Goal: Task Accomplishment & Management: Manage account settings

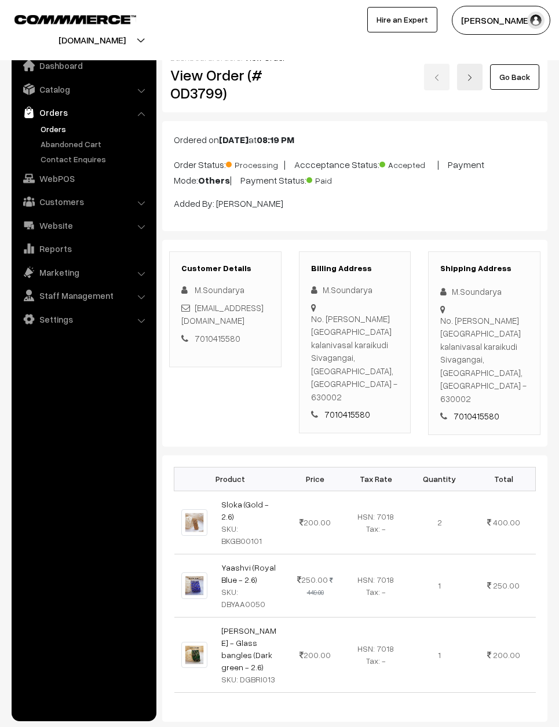
click at [524, 76] on link "Go Back" at bounding box center [514, 76] width 49 height 25
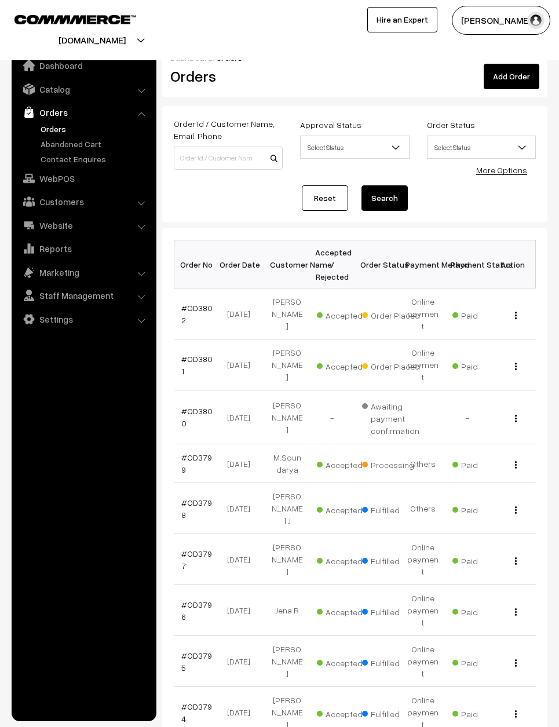
click at [327, 186] on link "Reset" at bounding box center [325, 197] width 46 height 25
click at [200, 354] on link "#OD3801" at bounding box center [196, 365] width 31 height 22
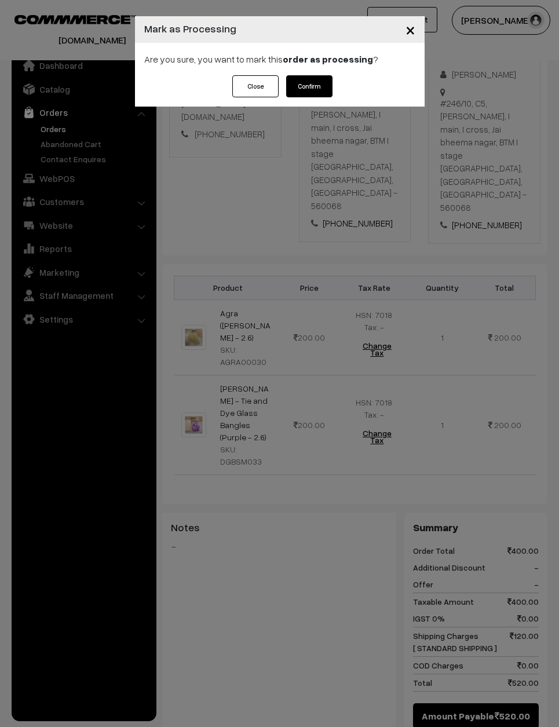
click at [316, 90] on button "Confirm" at bounding box center [309, 86] width 46 height 22
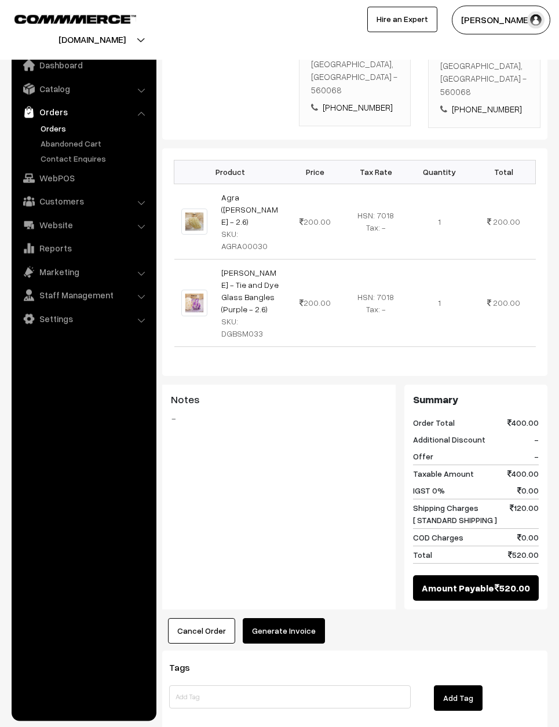
scroll to position [296, 0]
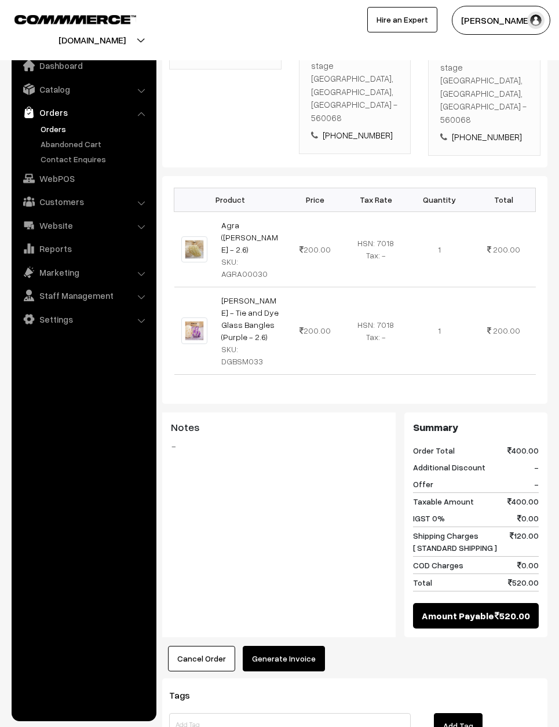
click at [286, 646] on button "Generate Invoice" at bounding box center [284, 658] width 82 height 25
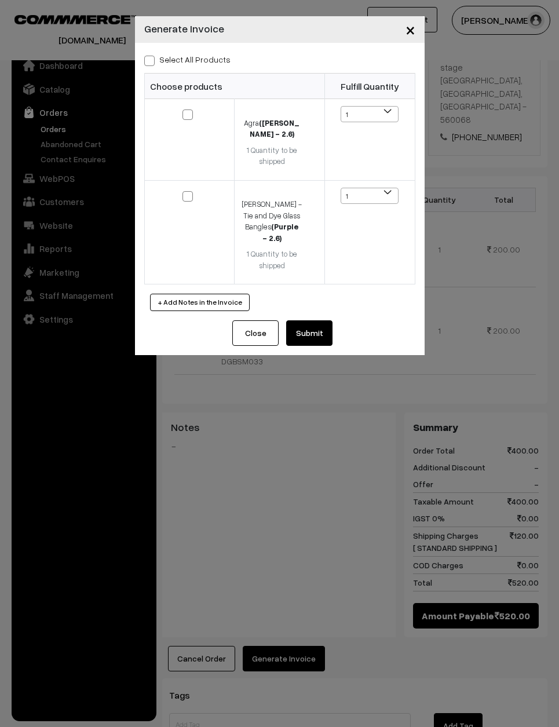
click at [201, 65] on label "Select All Products" at bounding box center [187, 59] width 86 height 12
click at [152, 63] on input "Select All Products" at bounding box center [148, 59] width 8 height 8
checkbox input "true"
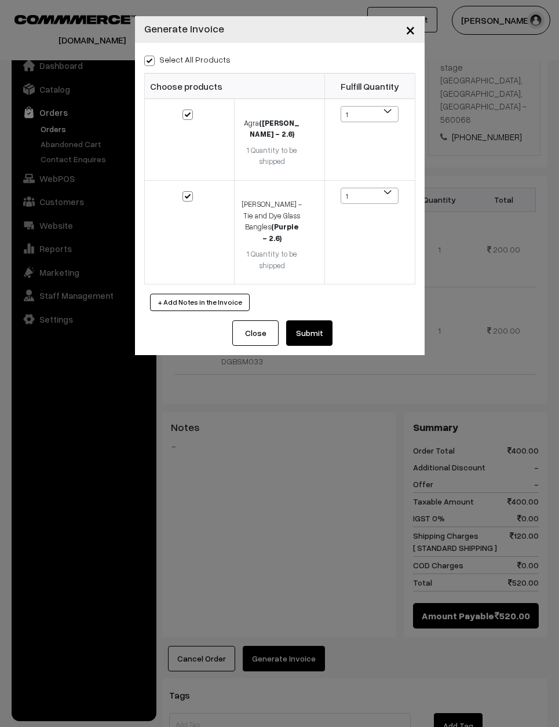
click at [310, 322] on button "Submit" at bounding box center [309, 332] width 46 height 25
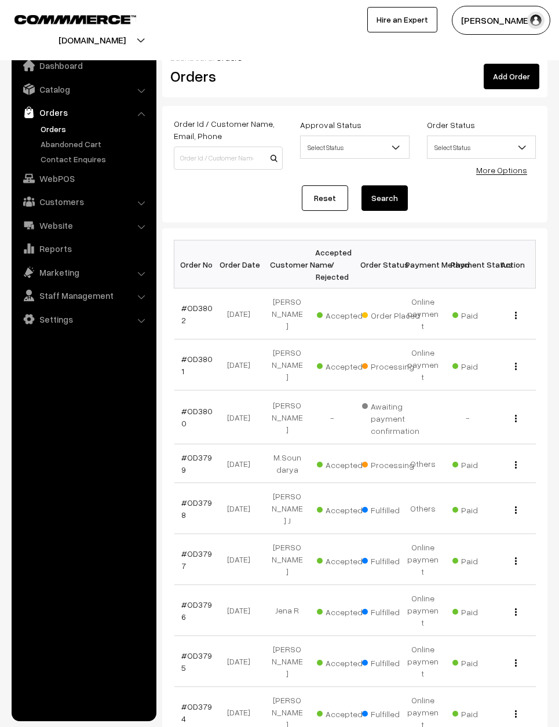
click at [200, 303] on link "#OD3802" at bounding box center [196, 314] width 31 height 22
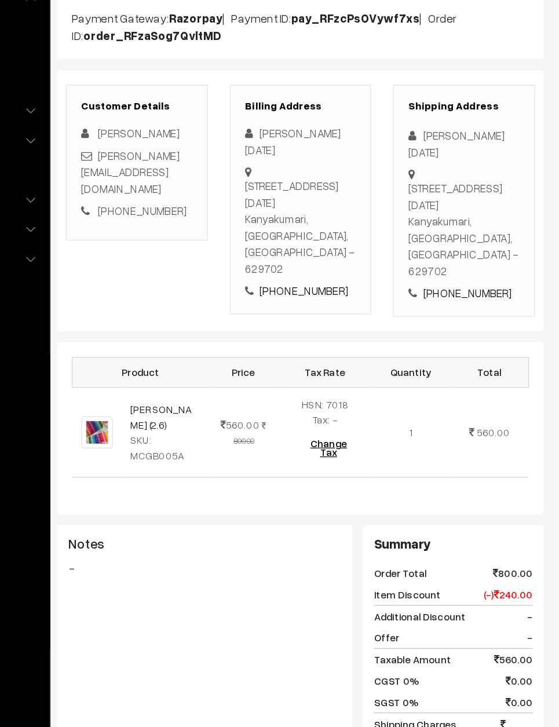
scroll to position [171, 27]
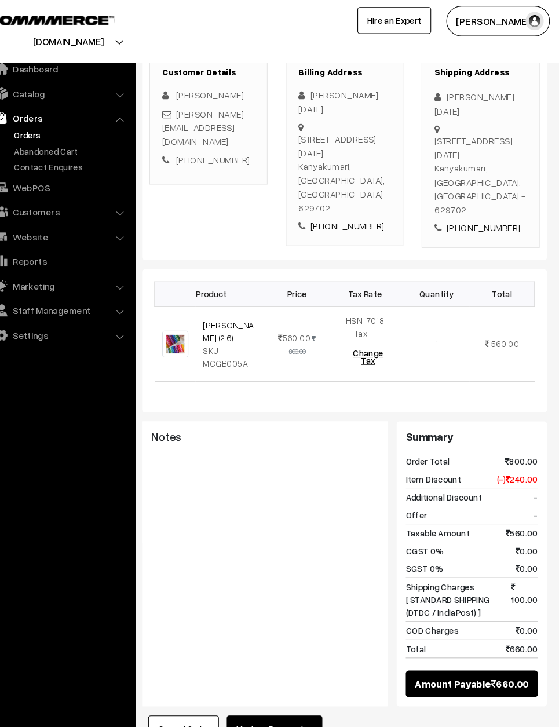
click at [266, 680] on button "Mark as Processing" at bounding box center [288, 692] width 91 height 25
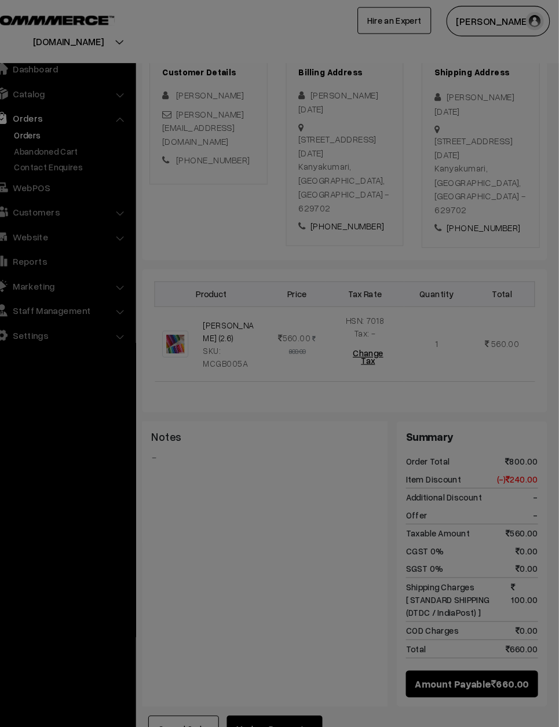
scroll to position [204, 0]
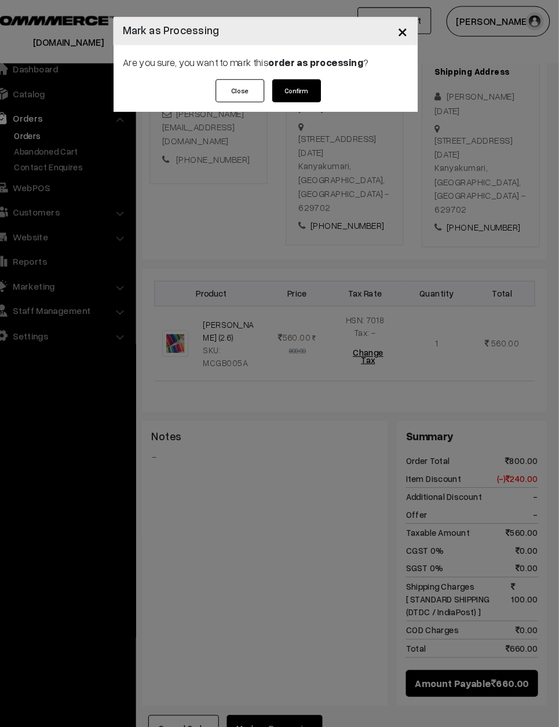
click at [288, 90] on button "Confirm" at bounding box center [309, 86] width 46 height 22
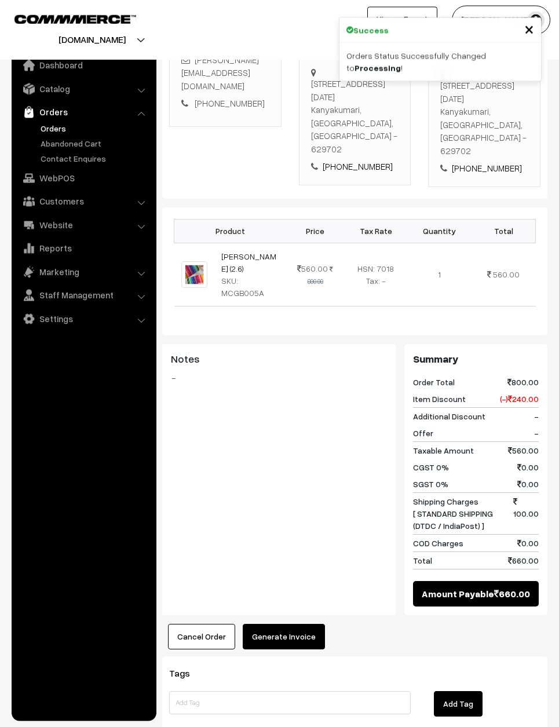
scroll to position [252, 0]
click at [275, 624] on button "Generate Invoice" at bounding box center [284, 636] width 82 height 25
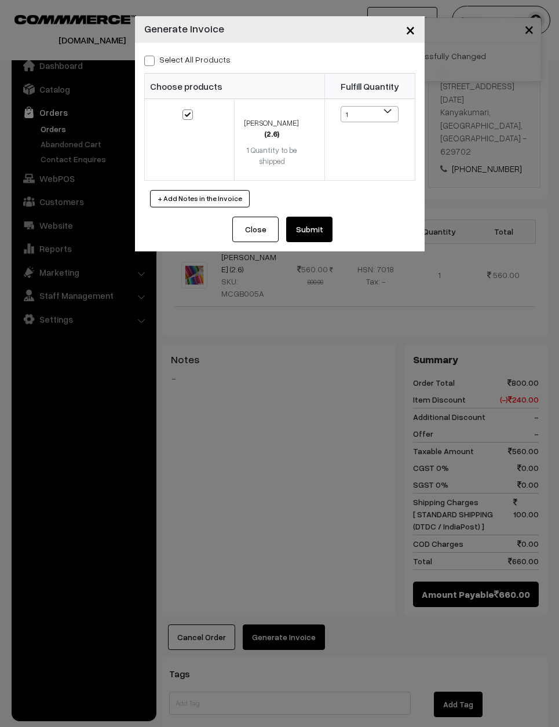
click at [184, 62] on label "Select All Products" at bounding box center [187, 59] width 86 height 12
click at [152, 62] on input "Select All Products" at bounding box center [148, 59] width 8 height 8
checkbox input "true"
click at [314, 217] on button "Submit" at bounding box center [309, 229] width 46 height 25
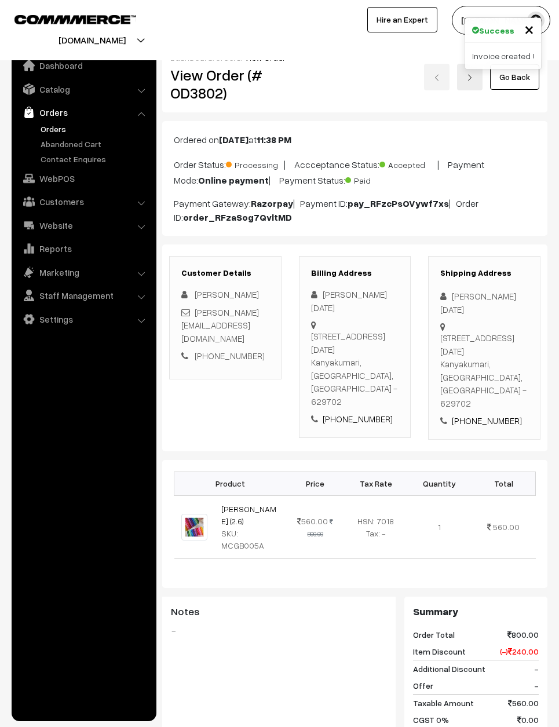
scroll to position [298, 0]
